Goal: Information Seeking & Learning: Check status

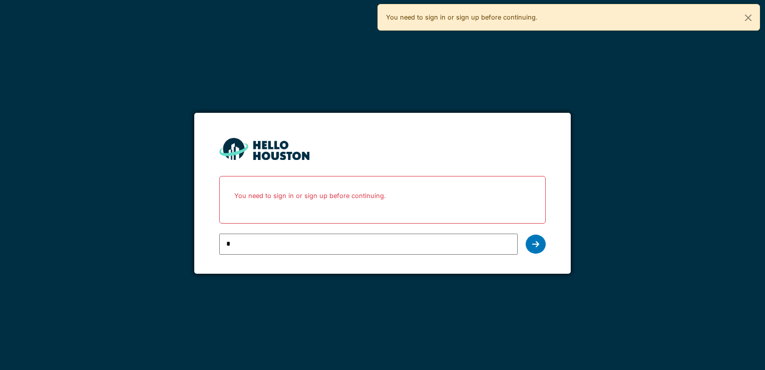
click at [271, 246] on input "*" at bounding box center [368, 243] width 298 height 21
click at [542, 245] on div at bounding box center [536, 243] width 20 height 19
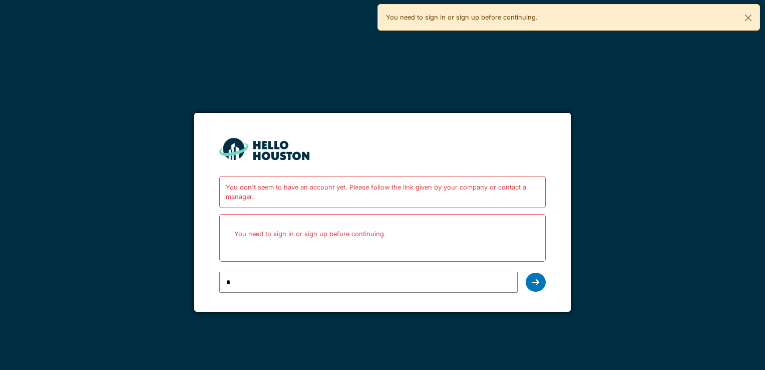
click at [277, 283] on input "*" at bounding box center [368, 281] width 298 height 21
click at [530, 284] on div at bounding box center [536, 281] width 20 height 19
click at [127, 61] on div "You don't seem to have an account yet. Please follow the link given by your com…" at bounding box center [382, 185] width 765 height 370
click at [342, 274] on input "*" at bounding box center [368, 281] width 298 height 21
type input "**********"
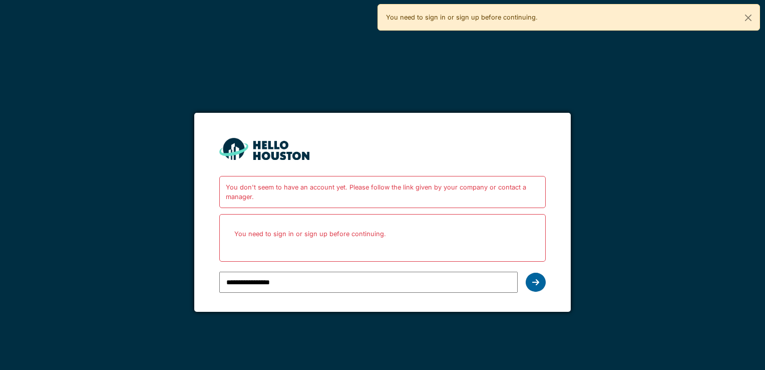
click at [536, 280] on icon at bounding box center [535, 282] width 7 height 8
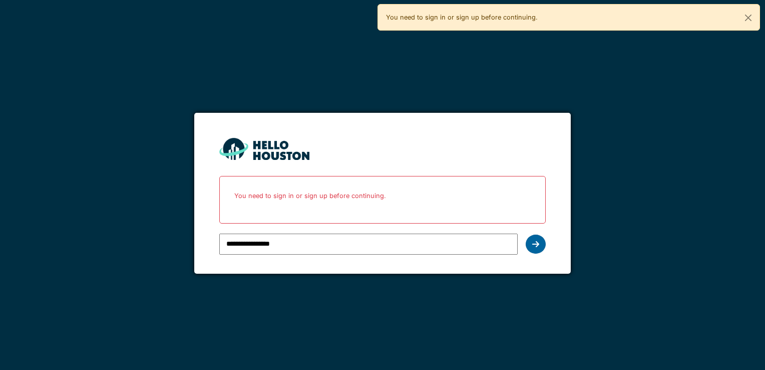
click at [533, 241] on icon at bounding box center [535, 244] width 7 height 8
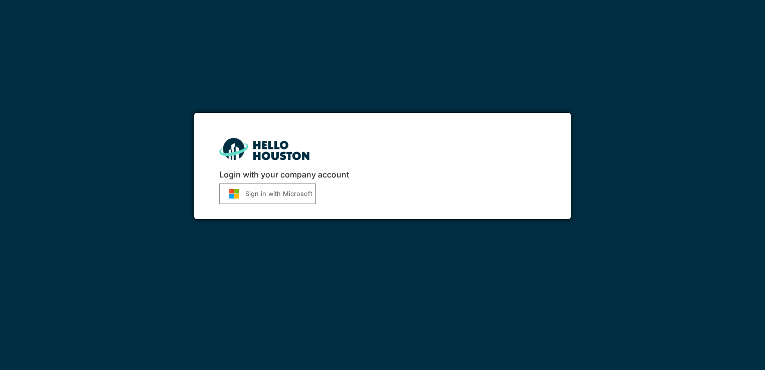
click at [270, 195] on button "Sign in with Microsoft" at bounding box center [267, 193] width 97 height 21
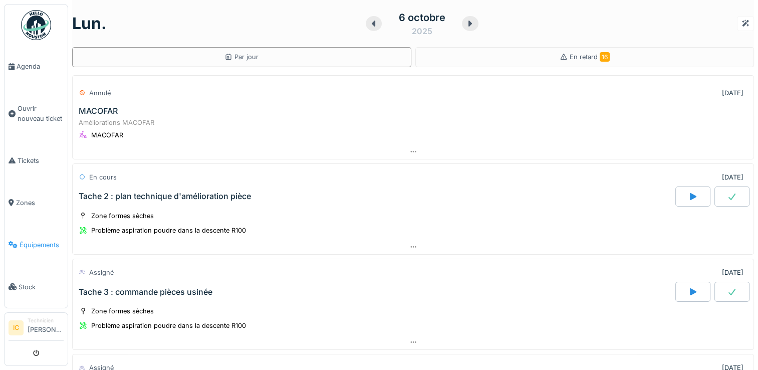
click at [36, 240] on span "Équipements" at bounding box center [42, 245] width 44 height 10
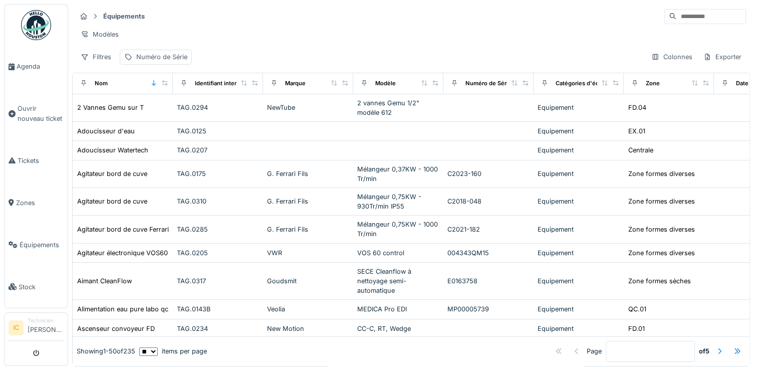
click at [676, 19] on input at bounding box center [710, 17] width 69 height 14
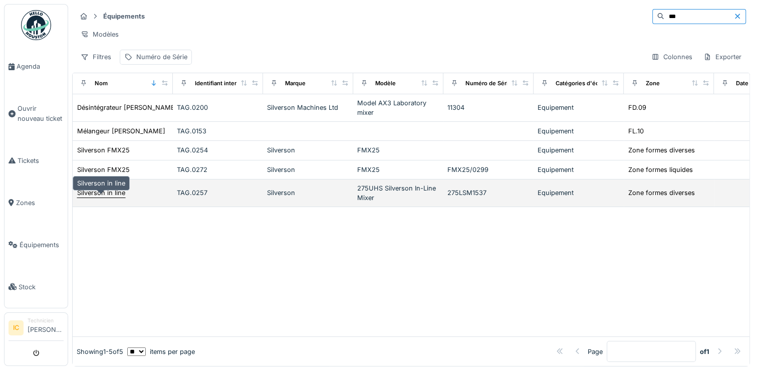
type input "***"
click at [105, 194] on div "Silverson in line" at bounding box center [101, 193] width 48 height 10
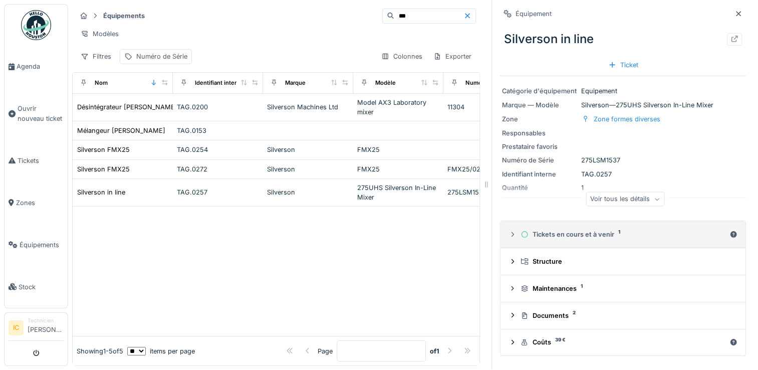
scroll to position [8, 0]
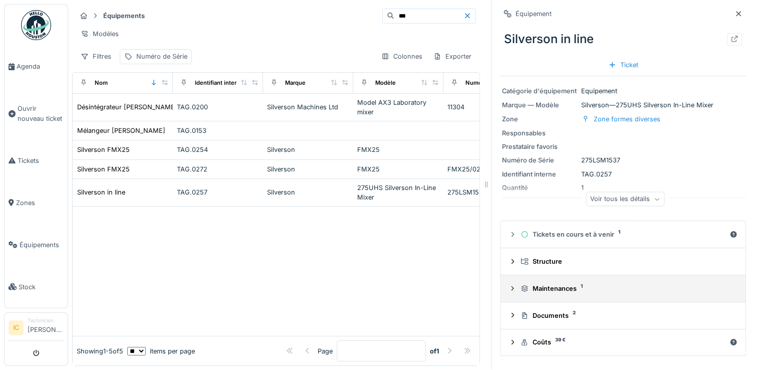
click at [563, 283] on div "Maintenances 1" at bounding box center [626, 288] width 213 height 10
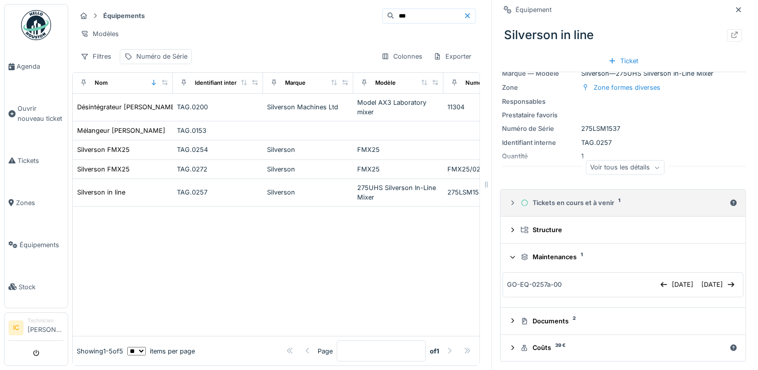
scroll to position [0, 0]
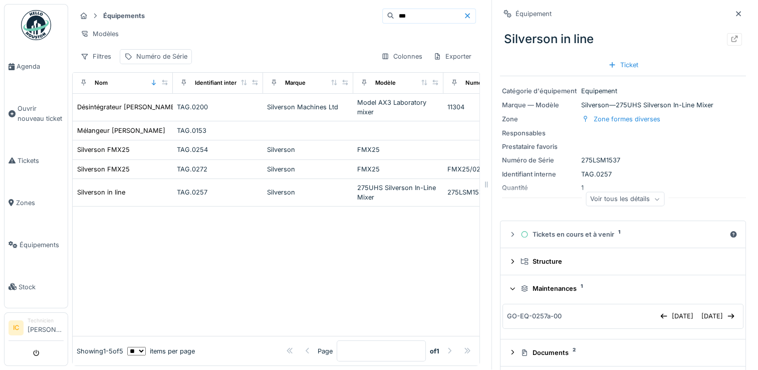
click at [643, 195] on div "Voir tous les détails" at bounding box center [624, 199] width 79 height 15
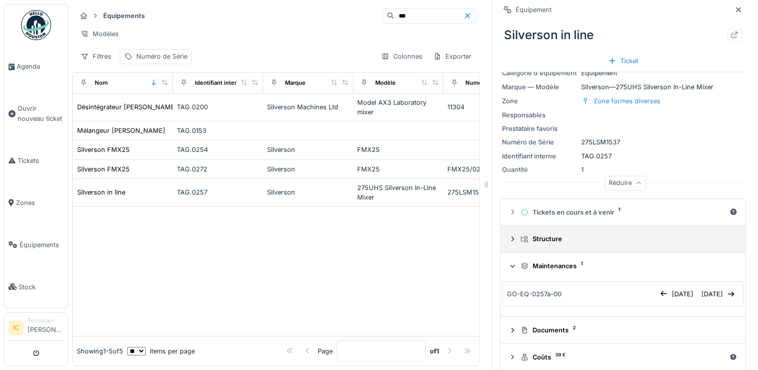
scroll to position [26, 0]
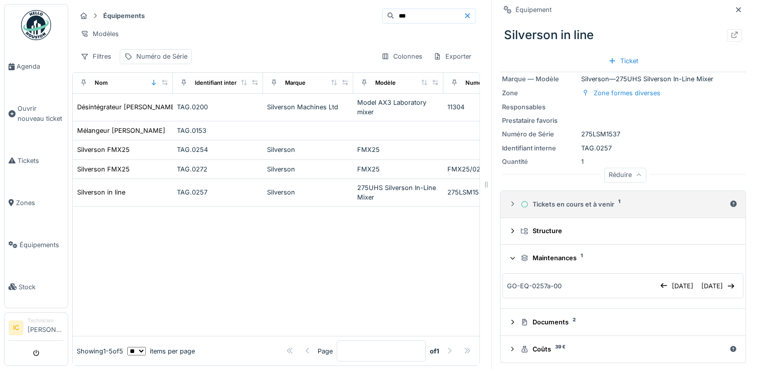
click at [540, 199] on div "Tickets en cours et à venir 1" at bounding box center [622, 204] width 205 height 10
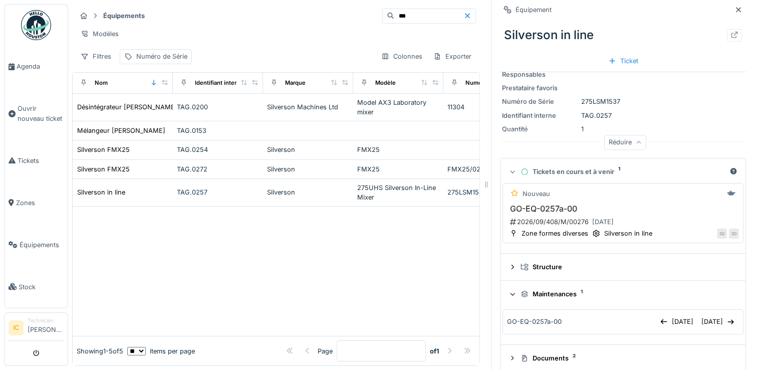
scroll to position [76, 0]
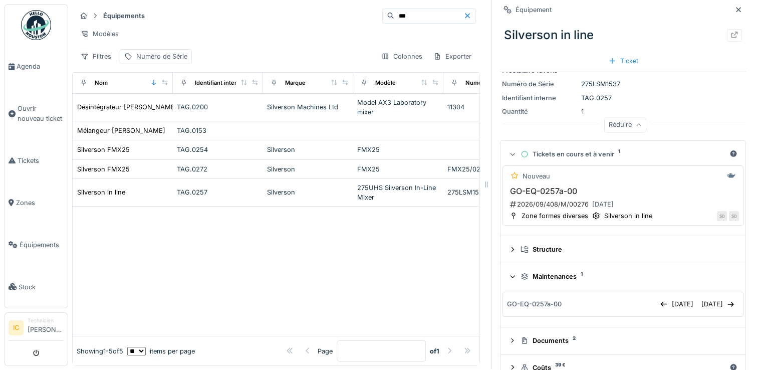
click at [529, 198] on div "2026/09/408/M/00276 01/09/2026" at bounding box center [624, 204] width 230 height 13
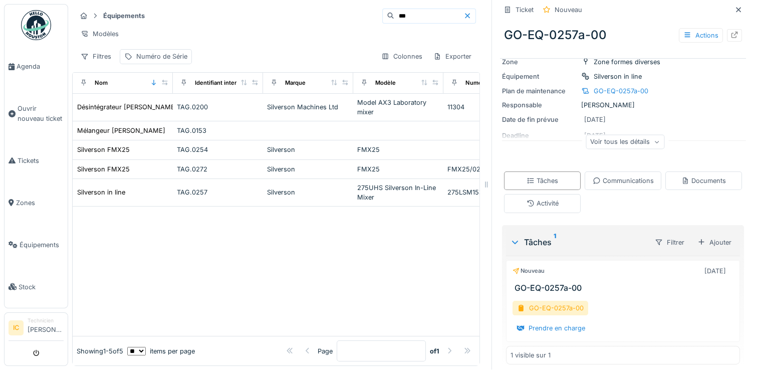
scroll to position [66, 0]
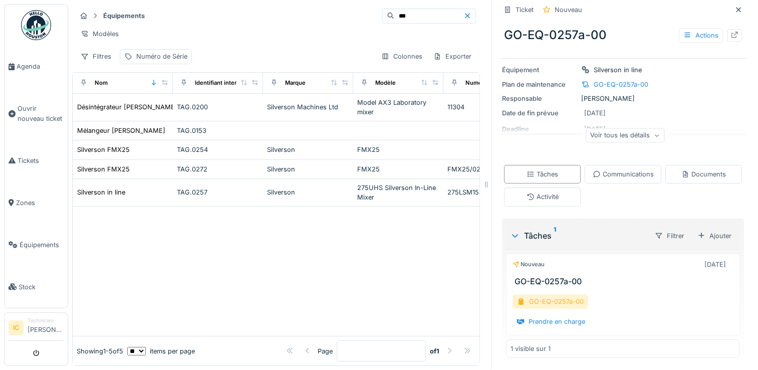
click at [536, 294] on div "GO-EQ-0257a-00" at bounding box center [550, 301] width 76 height 15
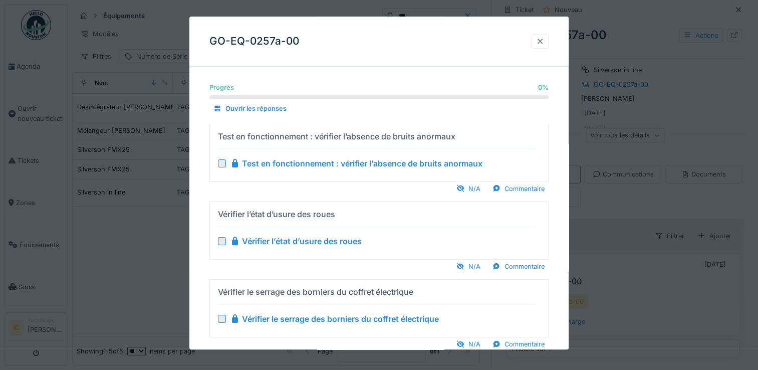
click at [544, 44] on div at bounding box center [540, 42] width 8 height 10
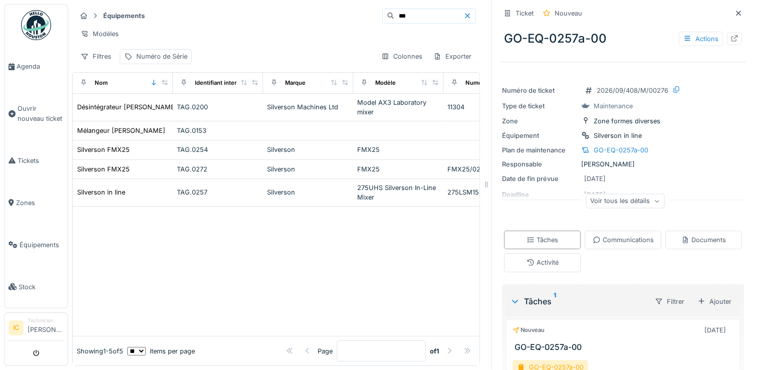
scroll to position [0, 0]
click at [730, 36] on icon at bounding box center [734, 39] width 8 height 7
click at [734, 11] on icon at bounding box center [738, 14] width 8 height 7
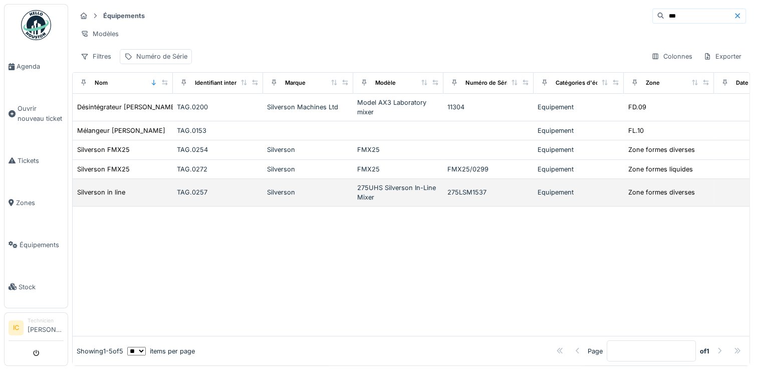
click at [192, 188] on div "TAG.0257" at bounding box center [218, 192] width 82 height 10
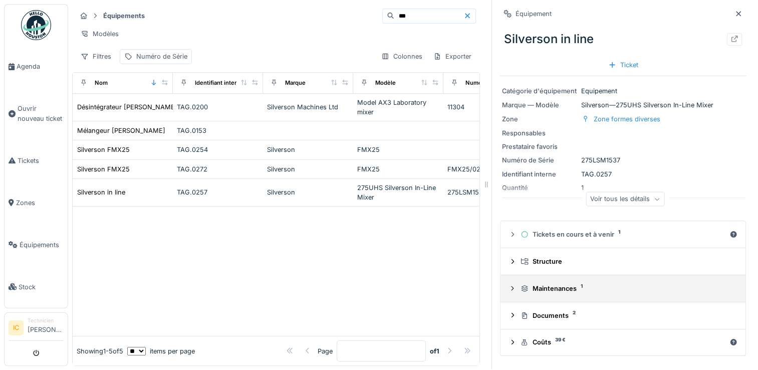
click at [535, 283] on div "Maintenances 1" at bounding box center [626, 288] width 213 height 10
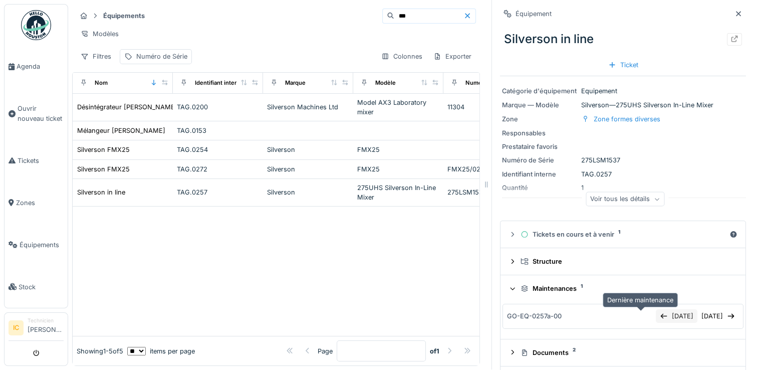
click at [656, 309] on div "[DATE]" at bounding box center [677, 316] width 42 height 14
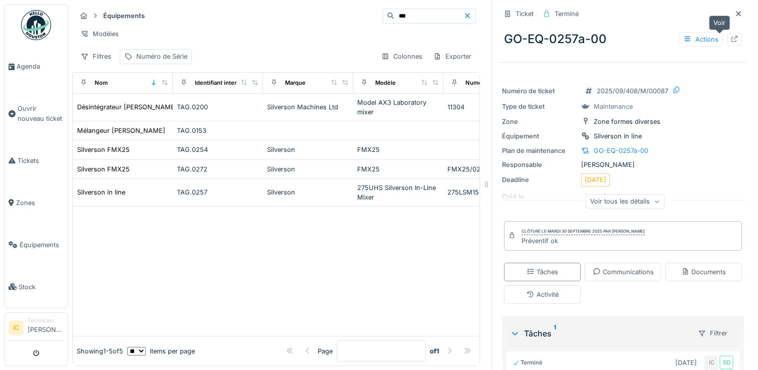
click at [730, 35] on div at bounding box center [734, 40] width 8 height 10
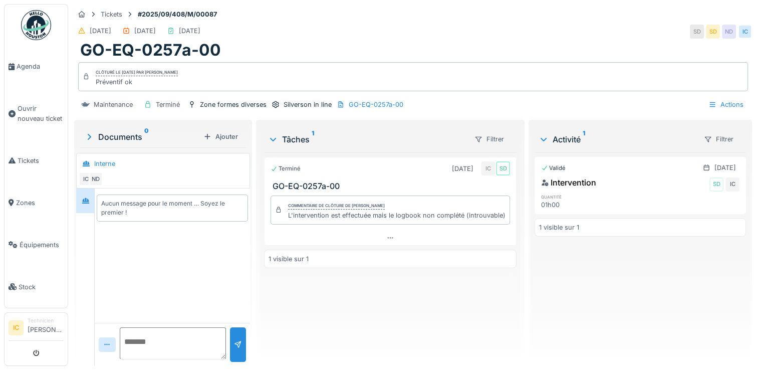
scroll to position [8, 0]
